Goal: Transaction & Acquisition: Purchase product/service

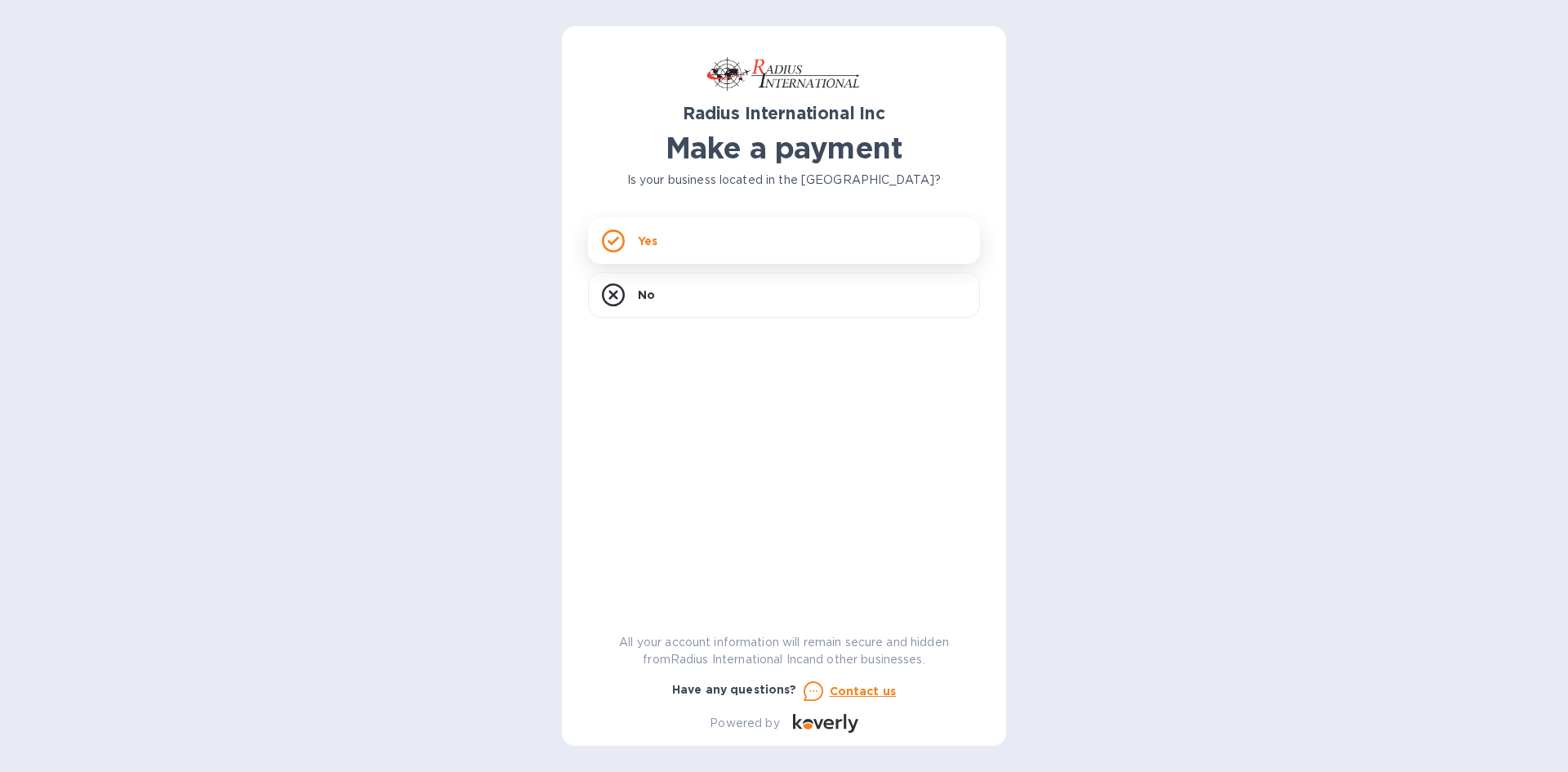
click at [693, 236] on div "Yes" at bounding box center [784, 241] width 392 height 45
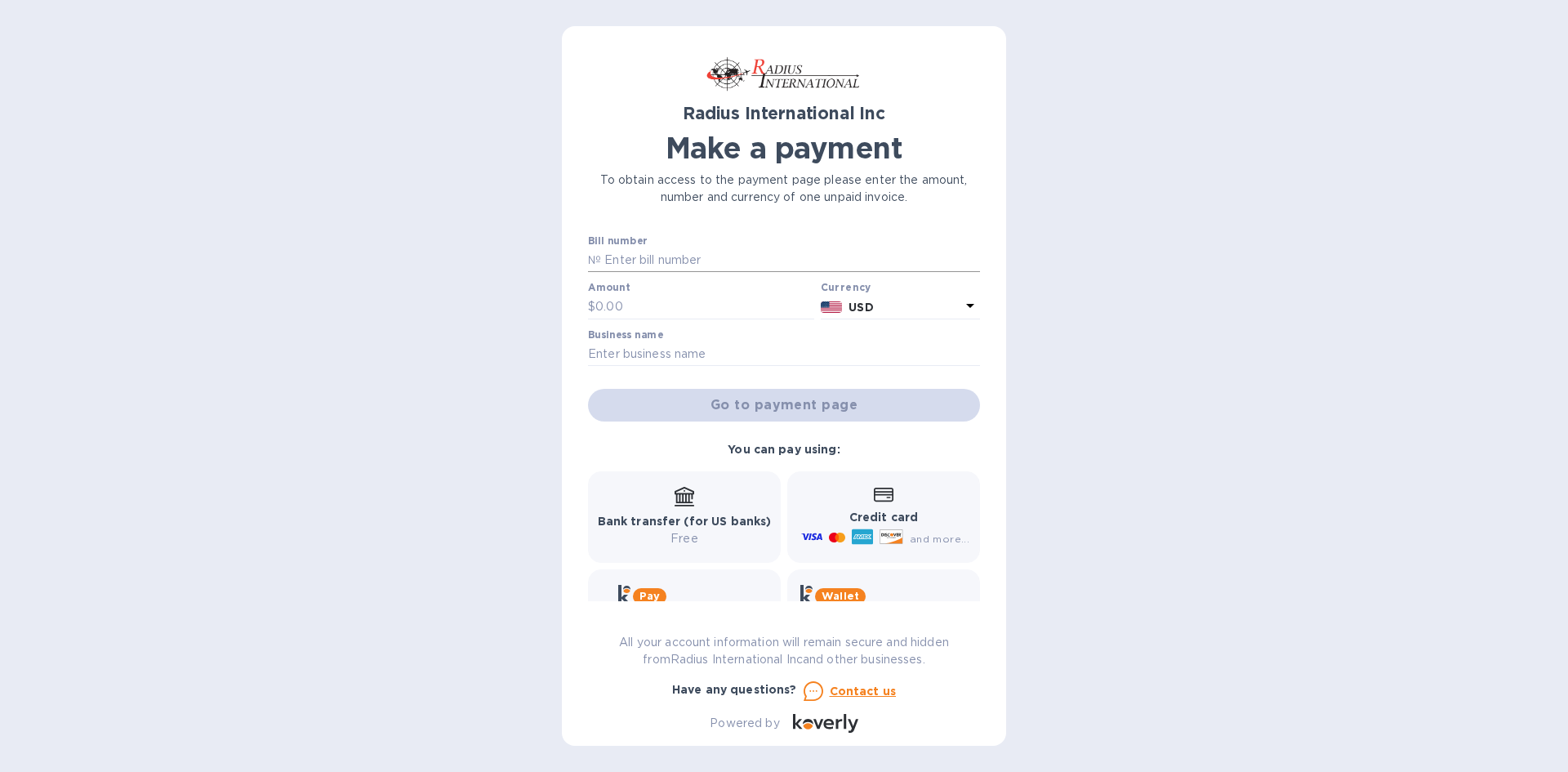
click at [619, 261] on input "text" at bounding box center [790, 260] width 379 height 24
type input "d"
click at [655, 295] on input "text" at bounding box center [704, 306] width 219 height 24
type input "1.00"
click at [683, 352] on input "text" at bounding box center [784, 354] width 392 height 24
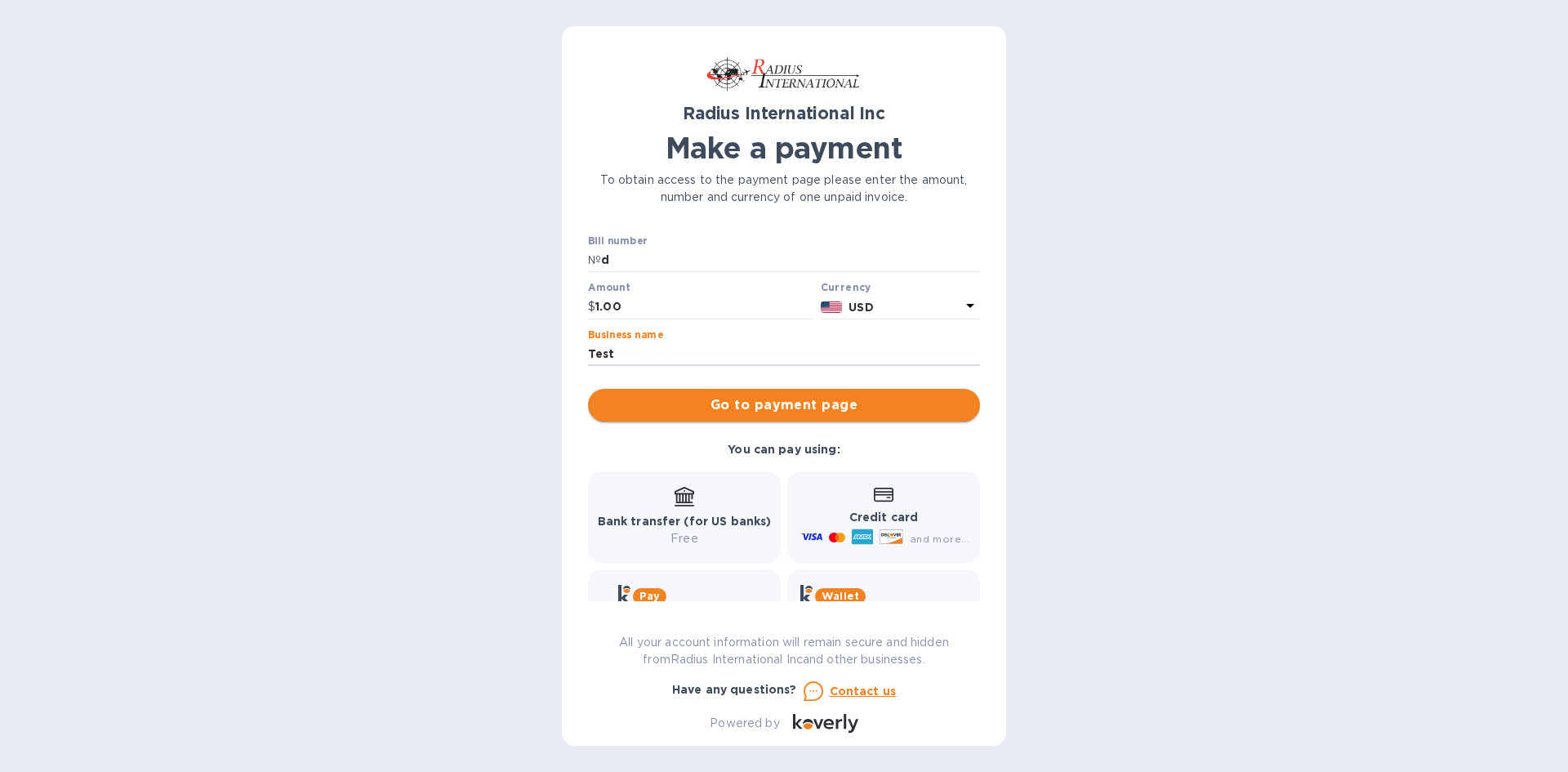
type input "Test"
click at [869, 402] on span "Go to payment page" at bounding box center [784, 405] width 366 height 19
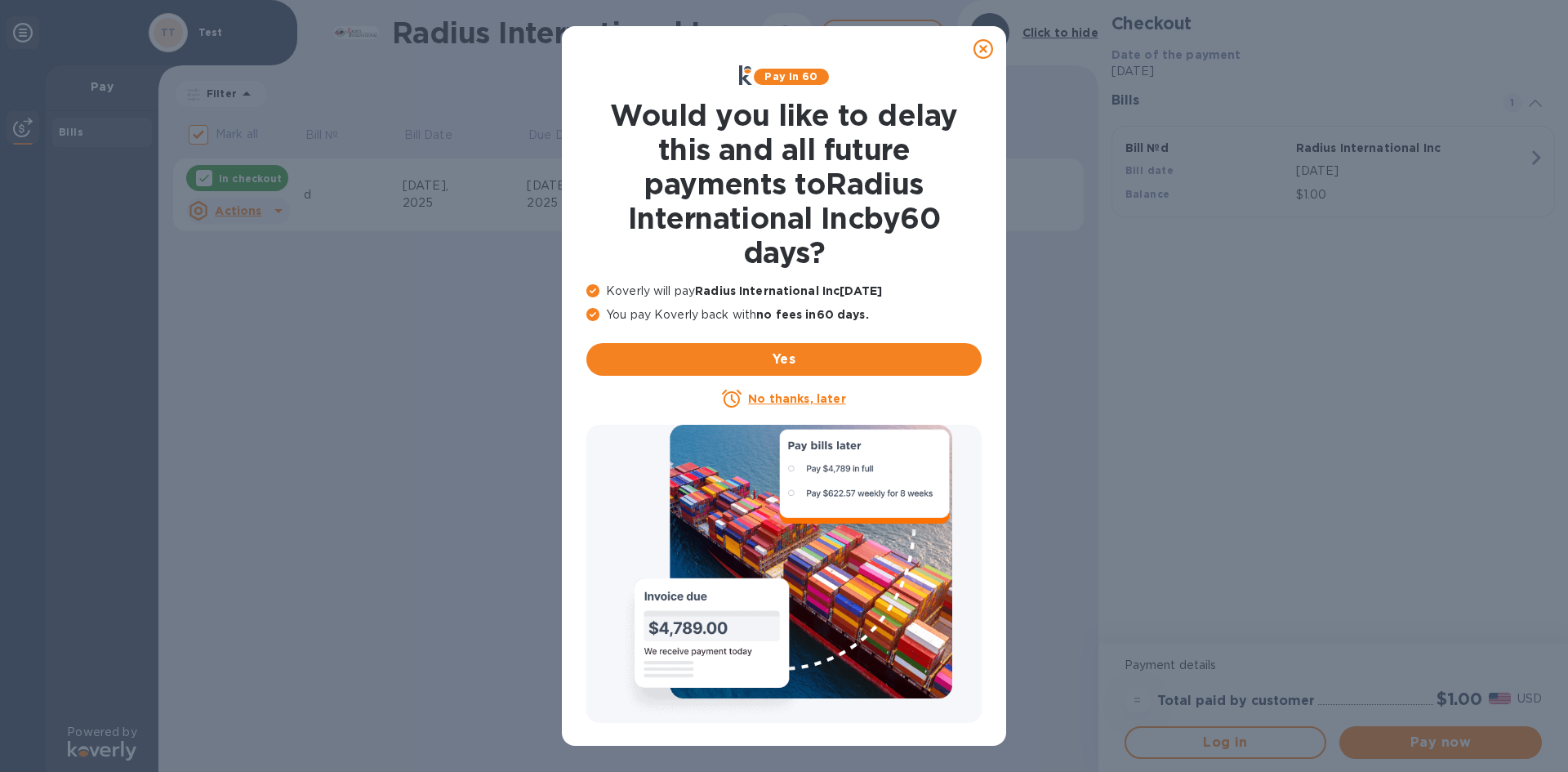
click at [982, 40] on icon at bounding box center [983, 49] width 19 height 19
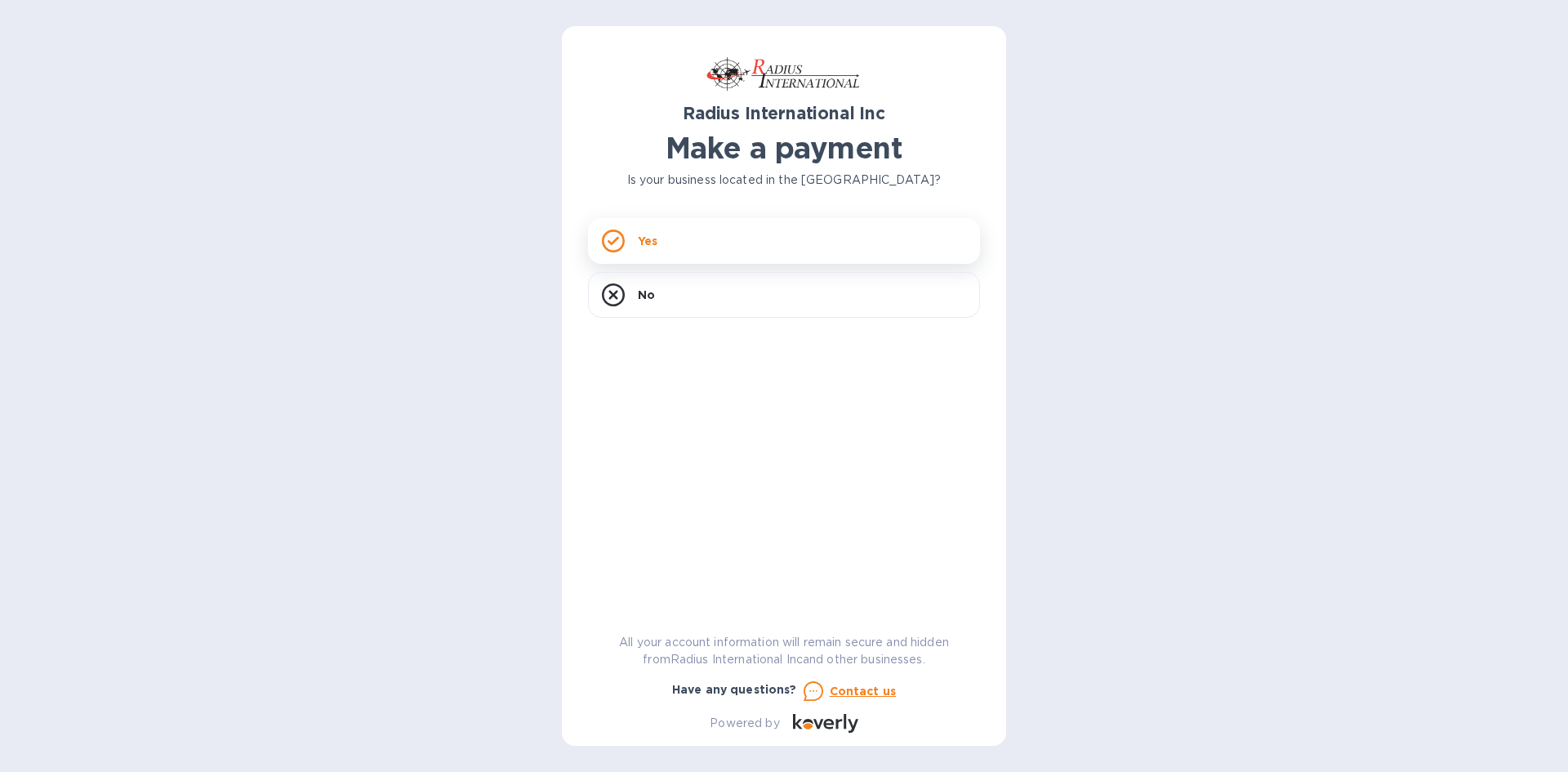
click at [688, 248] on div "Yes" at bounding box center [784, 241] width 392 height 45
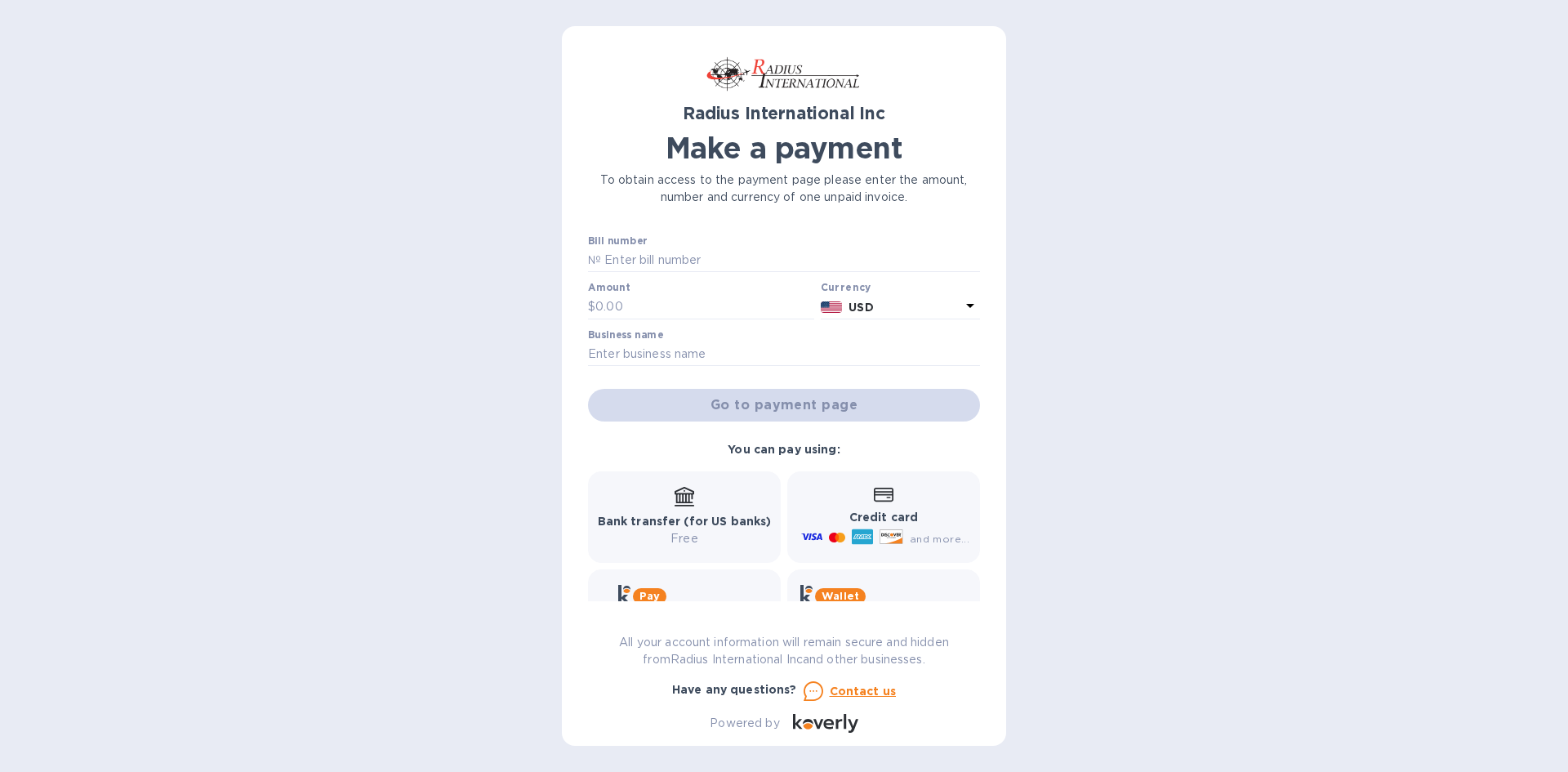
click at [1450, 386] on div "Radius International Inc Make a payment To obtain access to the payment page pl…" at bounding box center [784, 386] width 1568 height 772
click at [673, 259] on input "text" at bounding box center [790, 260] width 379 height 24
type input "1"
click at [651, 308] on input "text" at bounding box center [704, 306] width 219 height 24
type input "1.00"
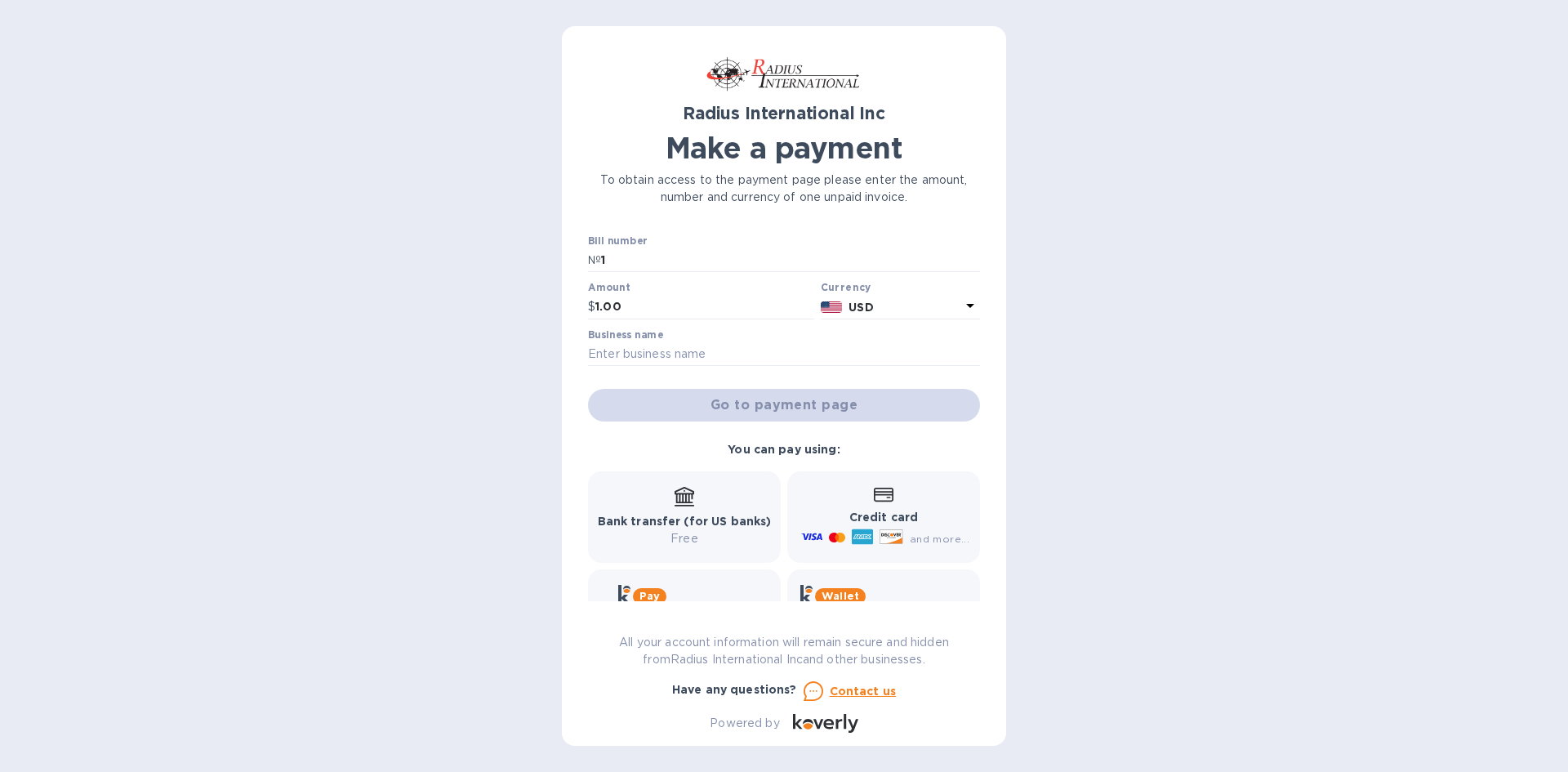
drag, startPoint x: 686, startPoint y: 333, endPoint x: 686, endPoint y: 353, distance: 20.0
click at [687, 343] on div "Business name" at bounding box center [784, 348] width 392 height 38
click at [686, 353] on input "text" at bounding box center [784, 354] width 392 height 24
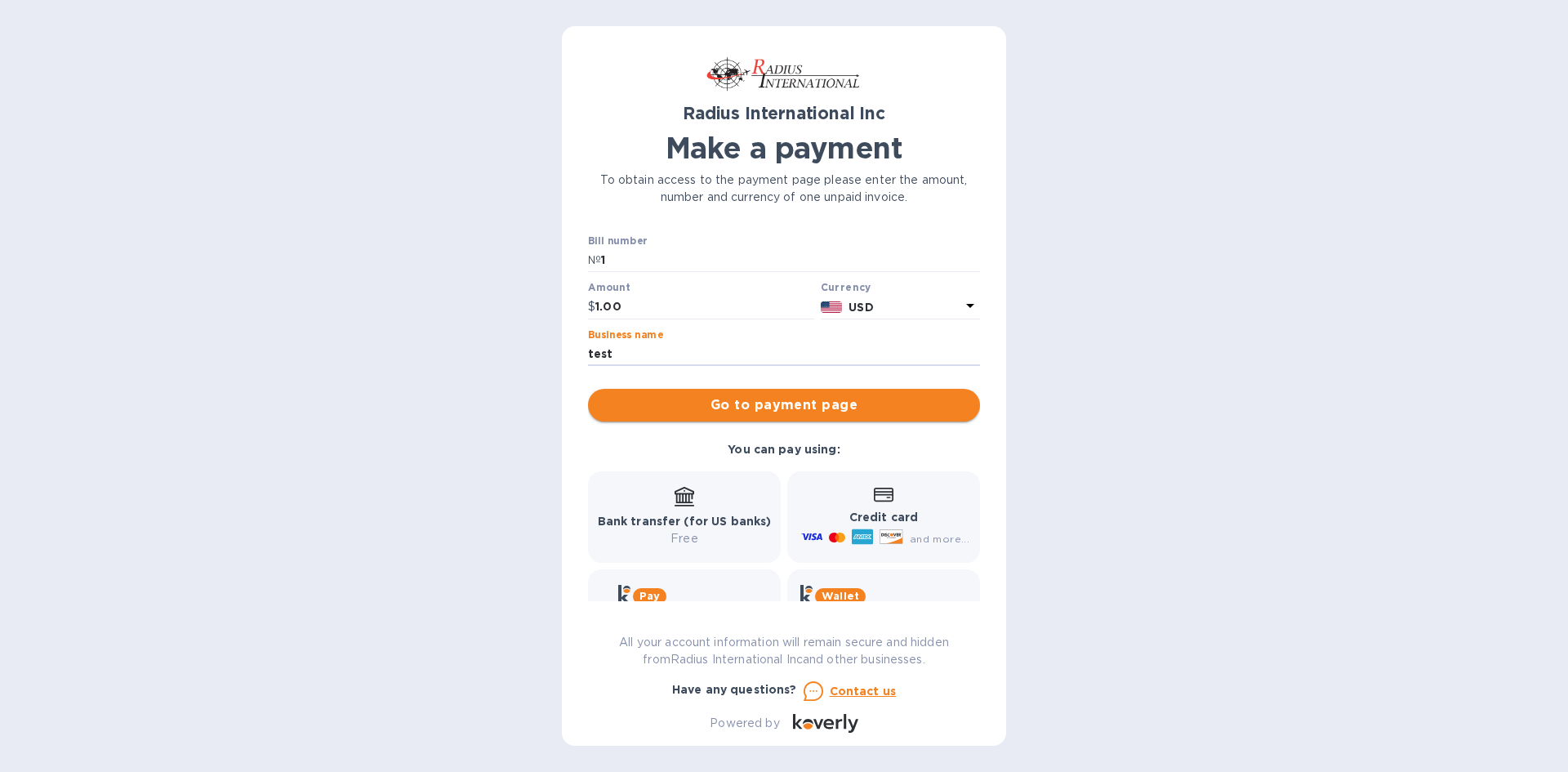
type input "test"
click at [619, 402] on span "Go to payment page" at bounding box center [784, 405] width 366 height 19
